Goal: Information Seeking & Learning: Learn about a topic

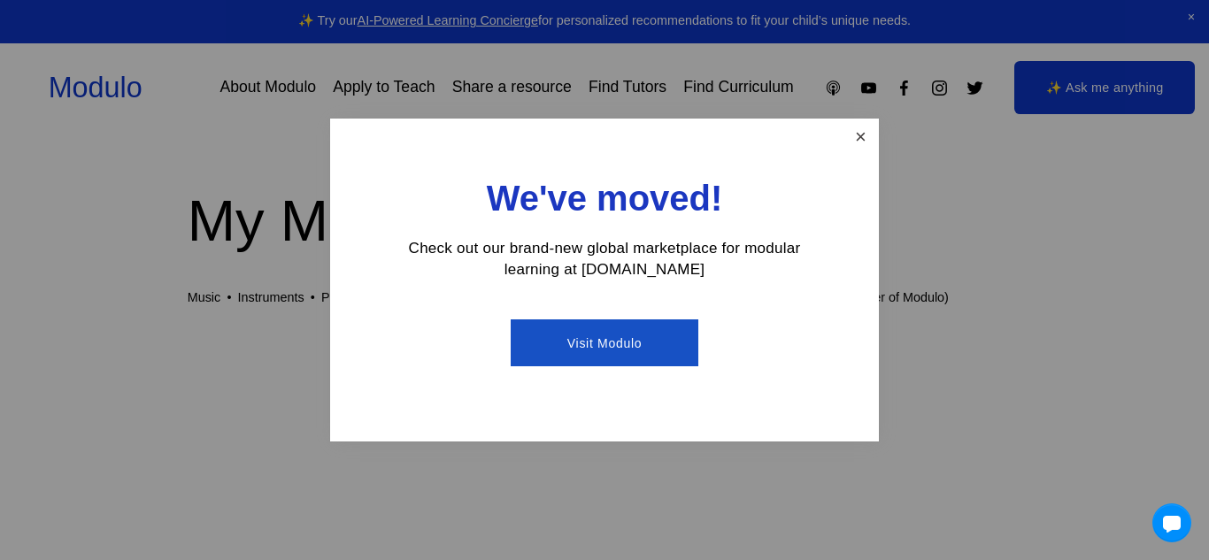
click at [870, 132] on link "Close" at bounding box center [860, 136] width 31 height 31
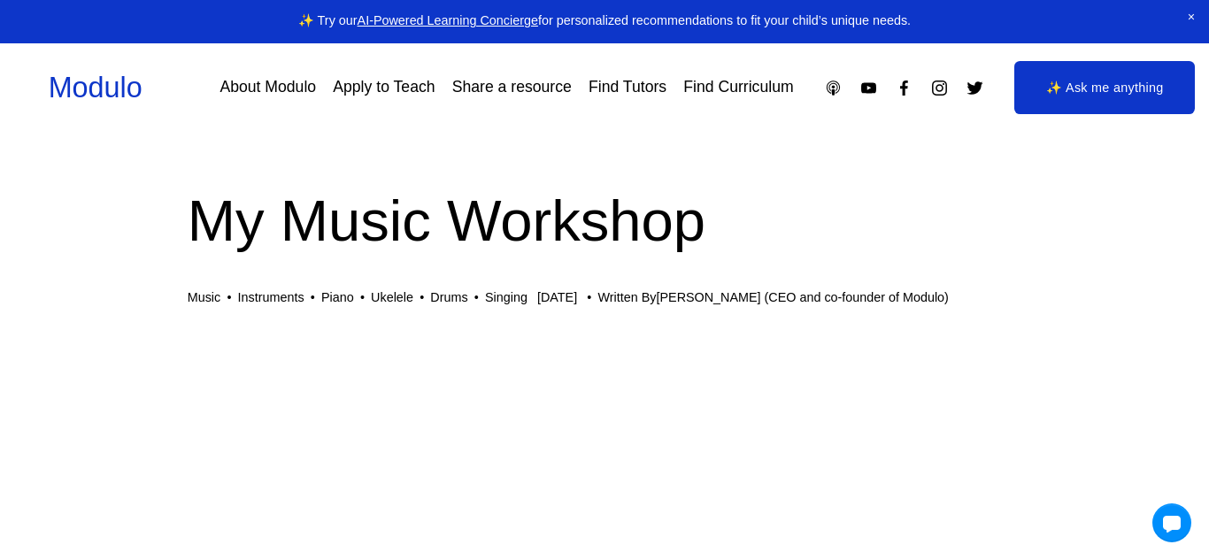
click at [870, 132] on div "Skip to Content Modulo About Modulo Apply to Teach Share a resource Find Tutors" at bounding box center [604, 87] width 1209 height 89
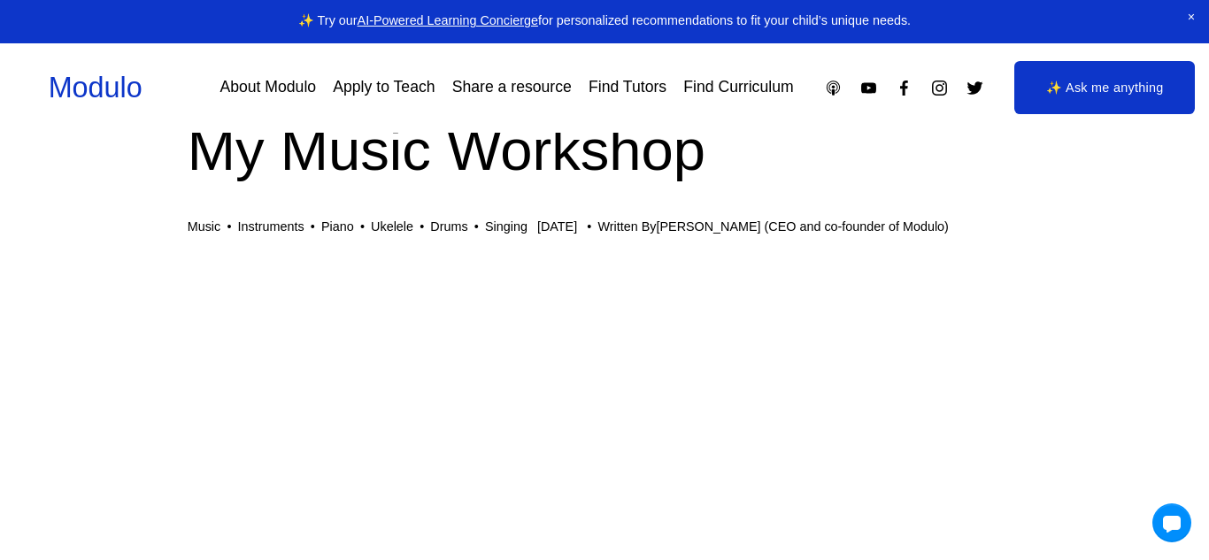
scroll to position [637, 0]
